Goal: Task Accomplishment & Management: Manage account settings

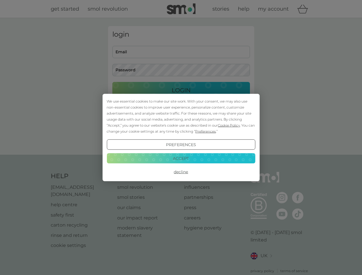
click at [229, 125] on span "Cookie Policy" at bounding box center [229, 125] width 22 height 4
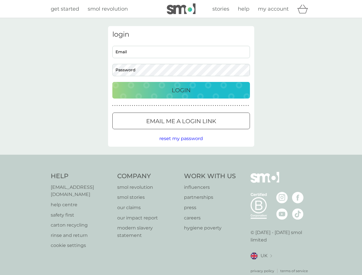
click at [205, 131] on div "login Email Password Login ● ● ● ● ● ● ● ● ● ● ● ● ● ● ● ● ● ● ● ● ● ● ● ● ● ● …" at bounding box center [181, 86] width 146 height 121
click at [181, 145] on div "login Email Password Login ● ● ● ● ● ● ● ● ● ● ● ● ● ● ● ● ● ● ● ● ● ● ● ● ● ● …" at bounding box center [181, 86] width 146 height 121
click at [181, 172] on div "Help [EMAIL_ADDRESS][DOMAIN_NAME] help centre safety first carton recycling rin…" at bounding box center [181, 223] width 261 height 102
click at [181, 158] on div "Help [EMAIL_ADDRESS][DOMAIN_NAME] help centre safety first carton recycling rin…" at bounding box center [181, 223] width 362 height 136
